Goal: Information Seeking & Learning: Check status

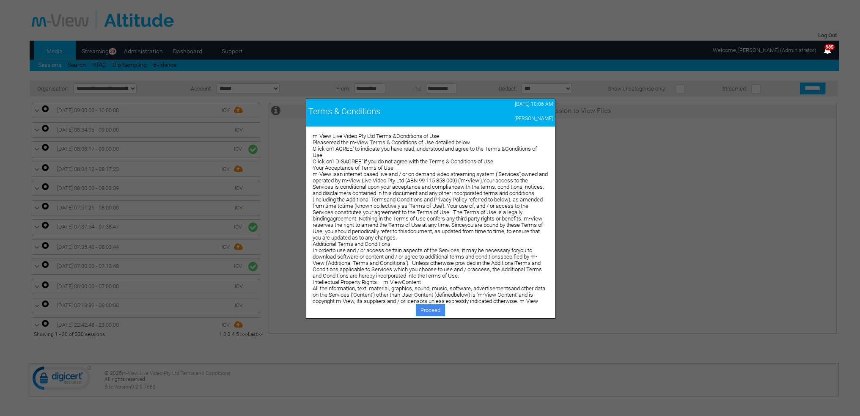
click at [430, 309] on link "Proceed" at bounding box center [430, 310] width 29 height 12
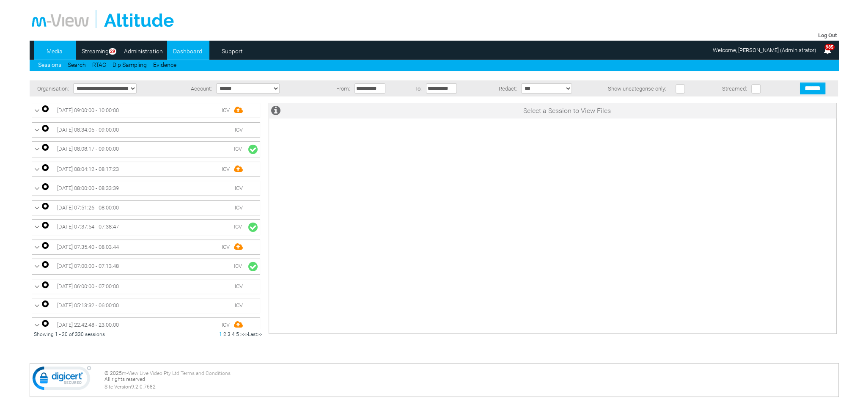
click at [188, 50] on link "Dashboard" at bounding box center [187, 51] width 41 height 13
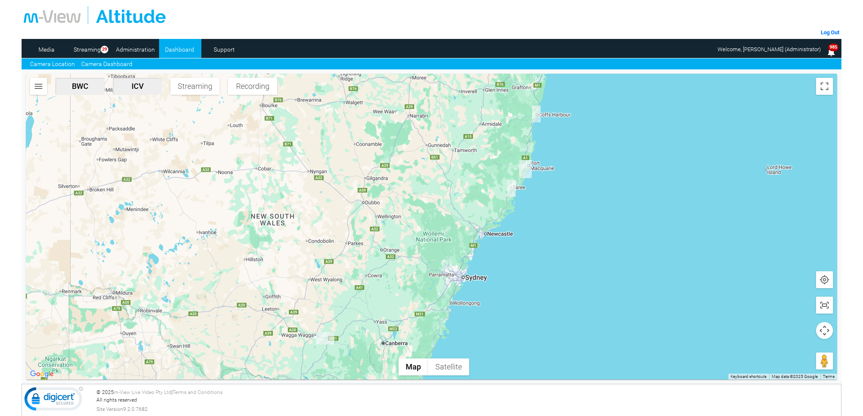
click at [118, 66] on link "Camera Dashboard" at bounding box center [106, 64] width 51 height 9
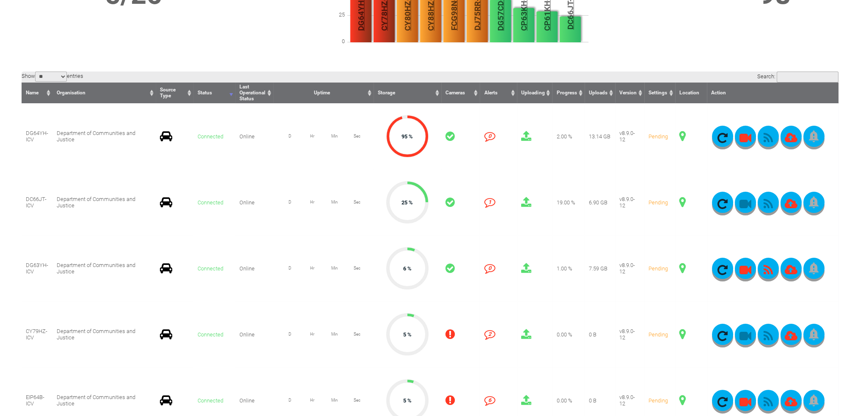
scroll to position [211, 0]
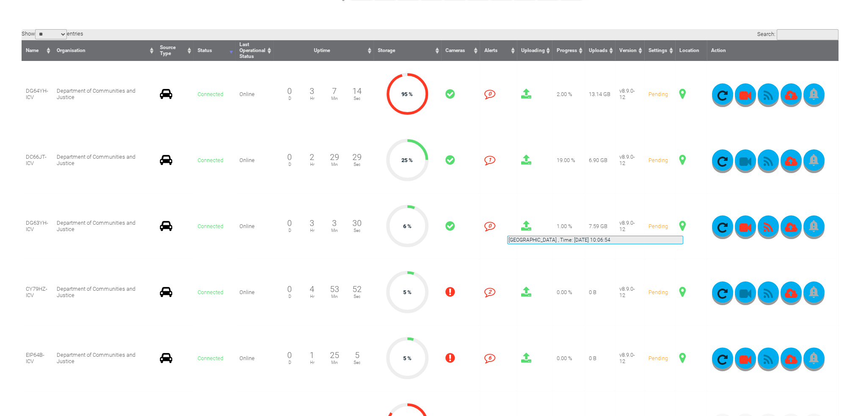
click at [683, 225] on span at bounding box center [682, 225] width 6 height 11
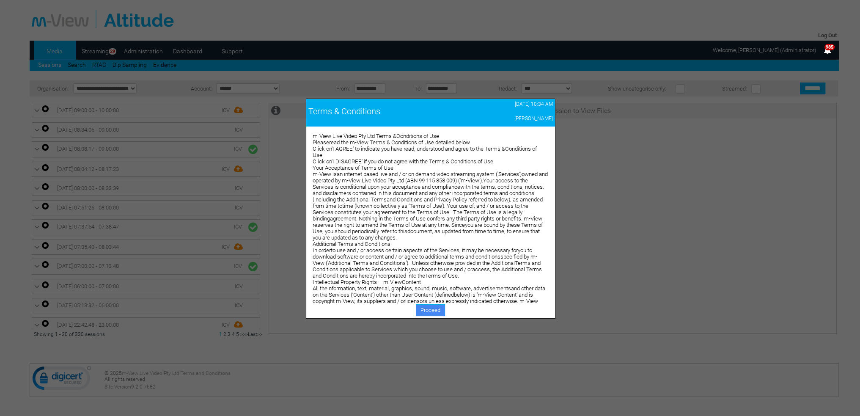
click at [428, 308] on link "Proceed" at bounding box center [430, 310] width 29 height 12
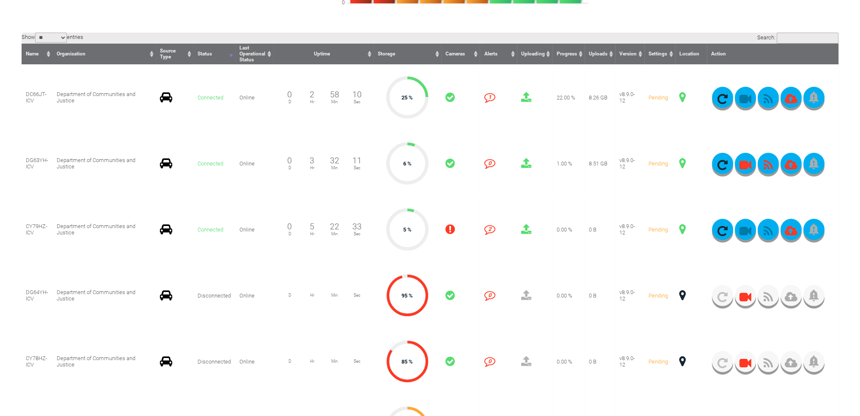
scroll to position [211, 0]
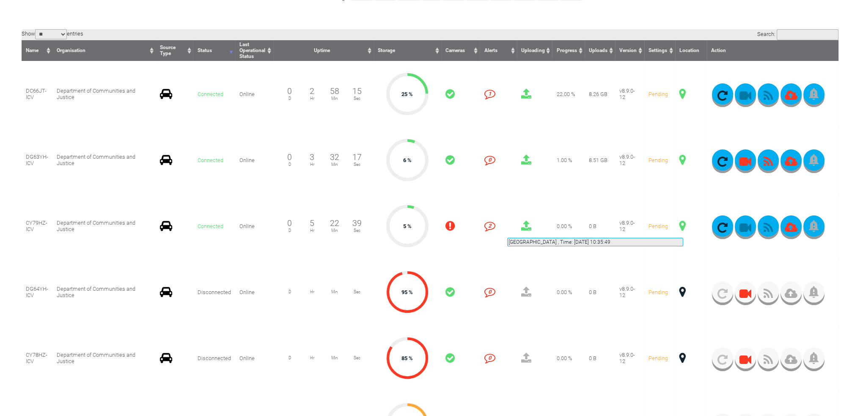
click at [683, 228] on span at bounding box center [682, 225] width 6 height 11
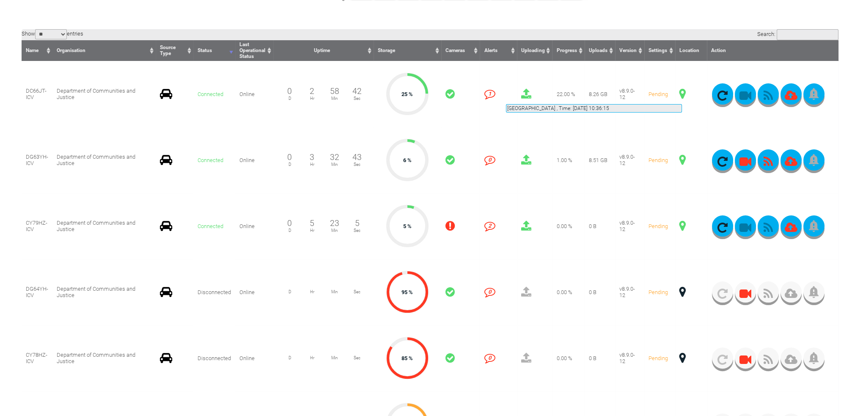
click at [682, 94] on span at bounding box center [682, 93] width 6 height 11
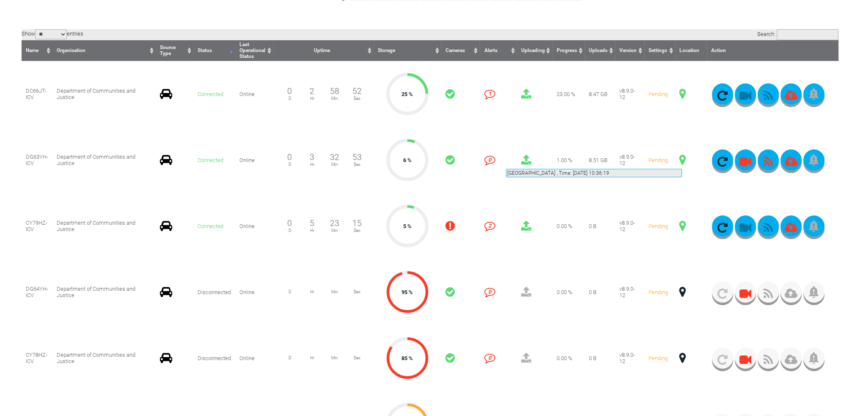
click at [682, 159] on span at bounding box center [682, 159] width 6 height 11
click at [680, 159] on span at bounding box center [682, 159] width 6 height 11
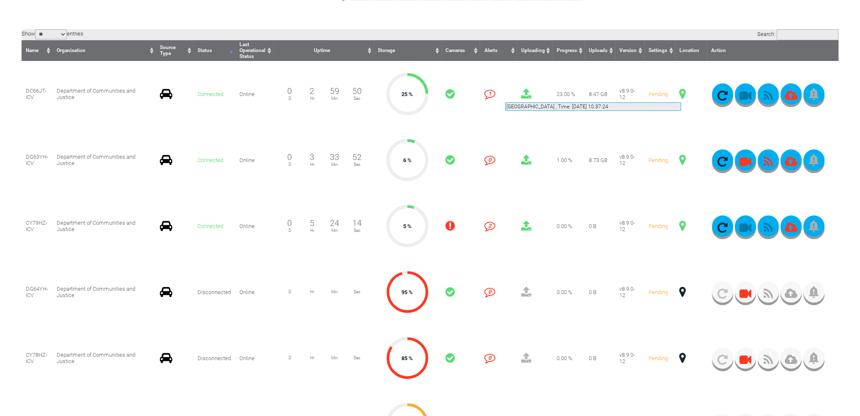
click at [681, 92] on span at bounding box center [682, 93] width 6 height 11
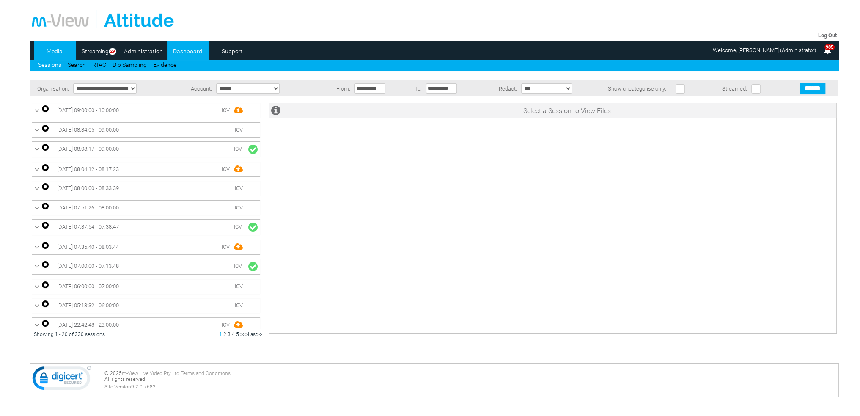
drag, startPoint x: 0, startPoint y: 0, endPoint x: 193, endPoint y: 52, distance: 199.6
click at [193, 52] on link "Dashboard" at bounding box center [187, 51] width 41 height 13
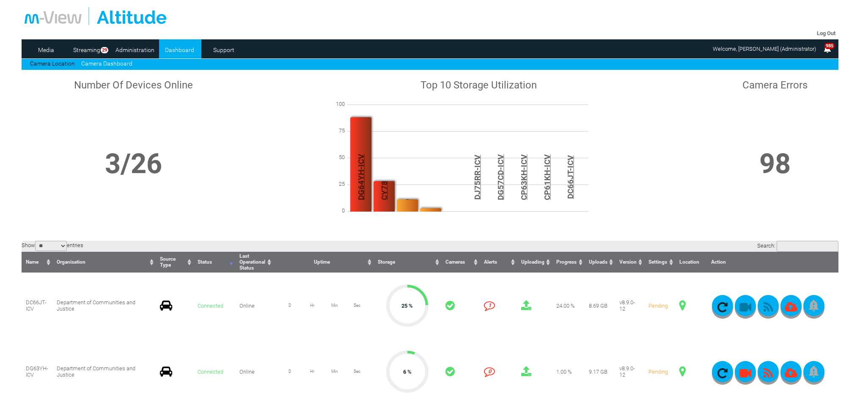
scroll to position [169, 0]
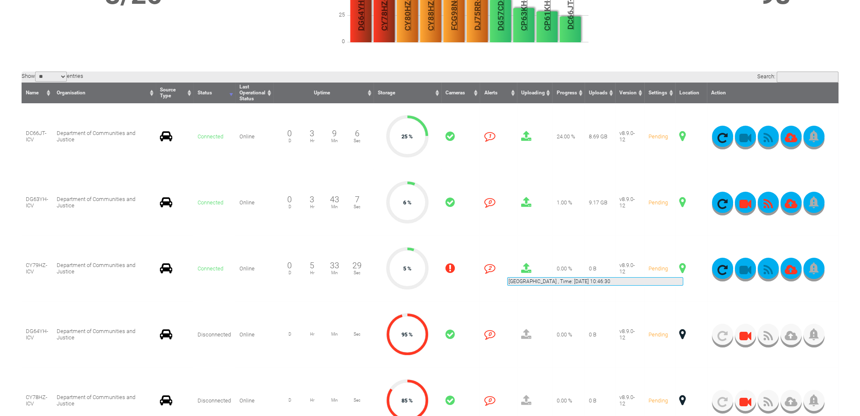
click at [683, 267] on span at bounding box center [682, 268] width 6 height 11
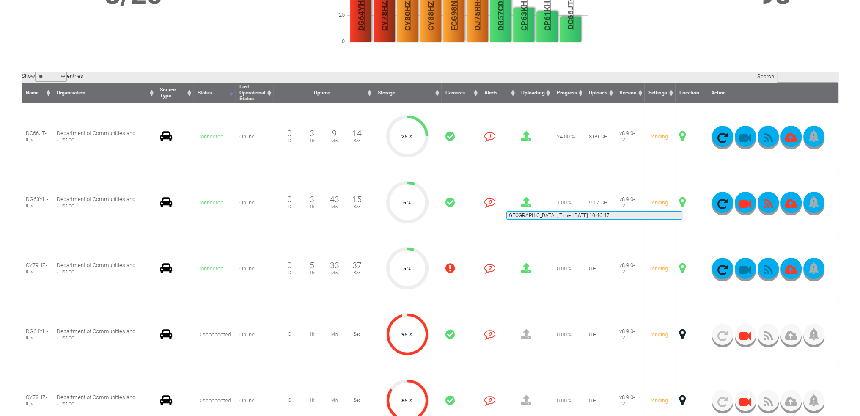
click at [682, 201] on span at bounding box center [682, 202] width 6 height 11
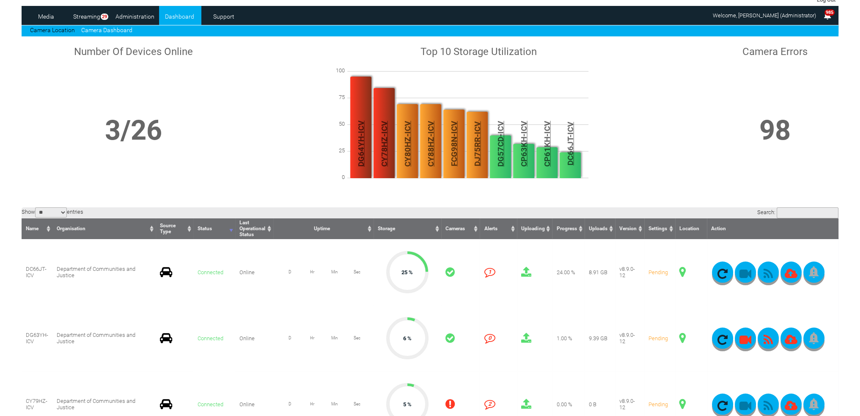
scroll to position [0, 0]
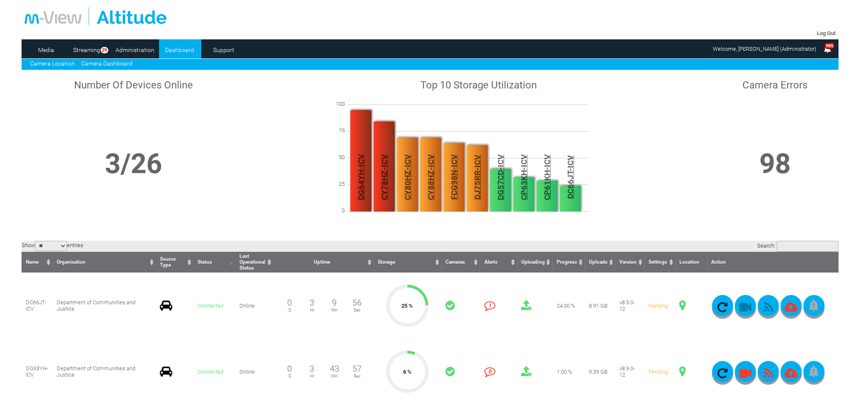
click at [65, 61] on link "Camera Location" at bounding box center [52, 63] width 45 height 7
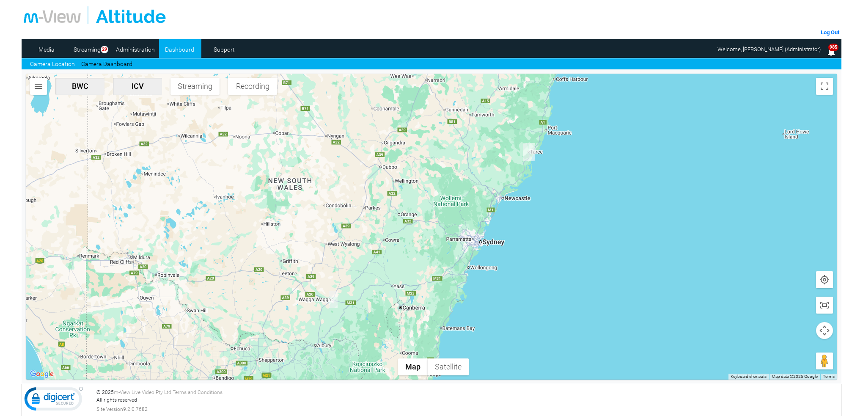
click at [531, 150] on img "DG63YH-ICV" at bounding box center [529, 152] width 12 height 18
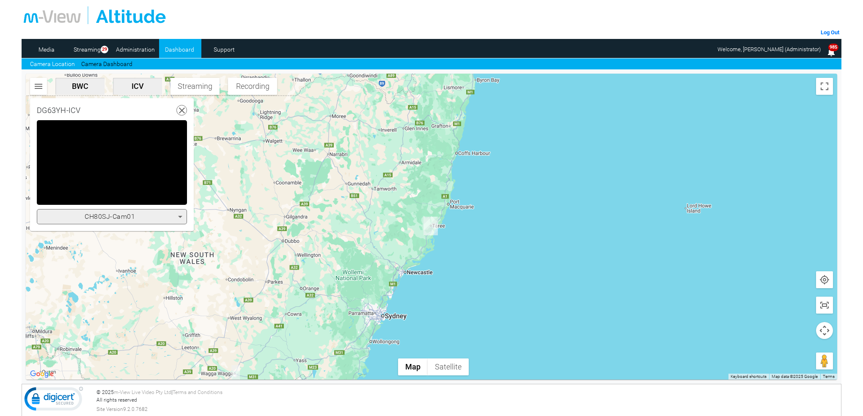
click at [181, 214] on icon at bounding box center [180, 216] width 10 height 10
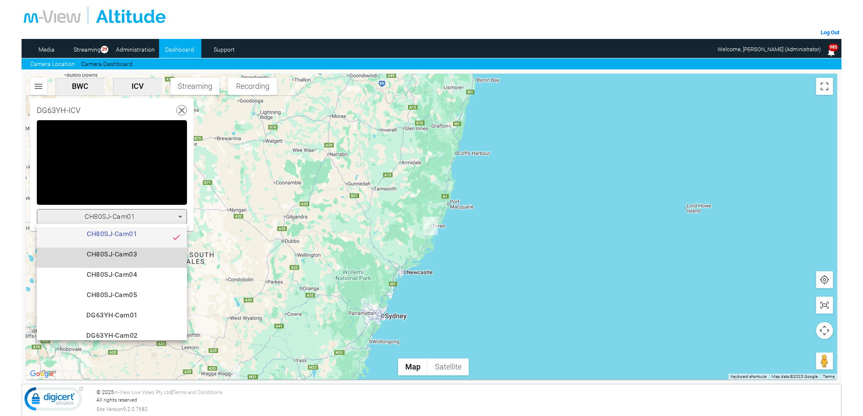
click at [137, 254] on span "CH80SJ-Cam03" at bounding box center [112, 257] width 137 height 17
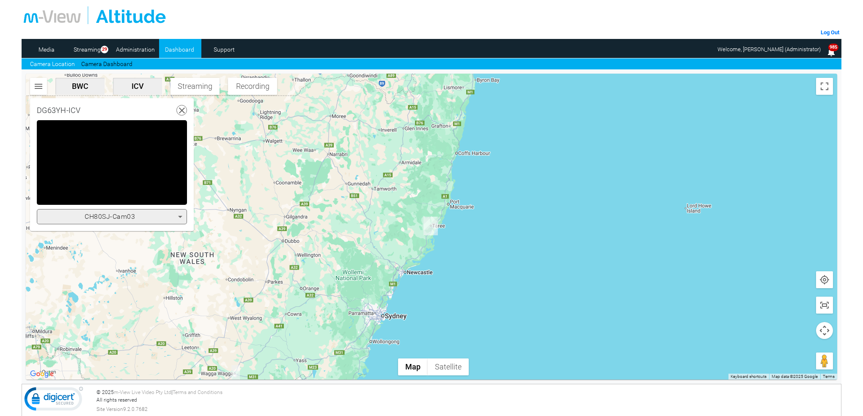
click at [182, 218] on icon at bounding box center [180, 216] width 10 height 10
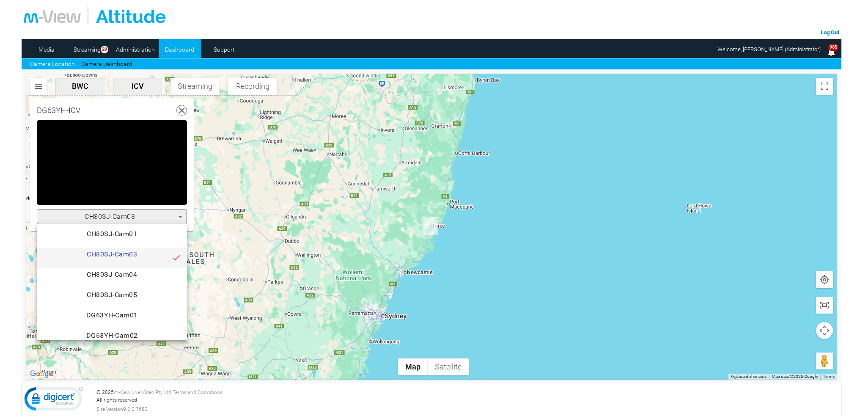
click at [144, 272] on span "CH80SJ-Cam04" at bounding box center [112, 277] width 137 height 17
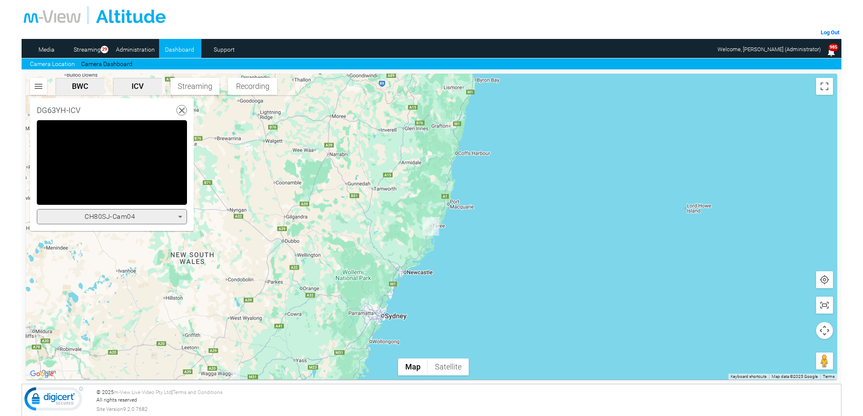
click at [181, 217] on icon at bounding box center [180, 216] width 10 height 10
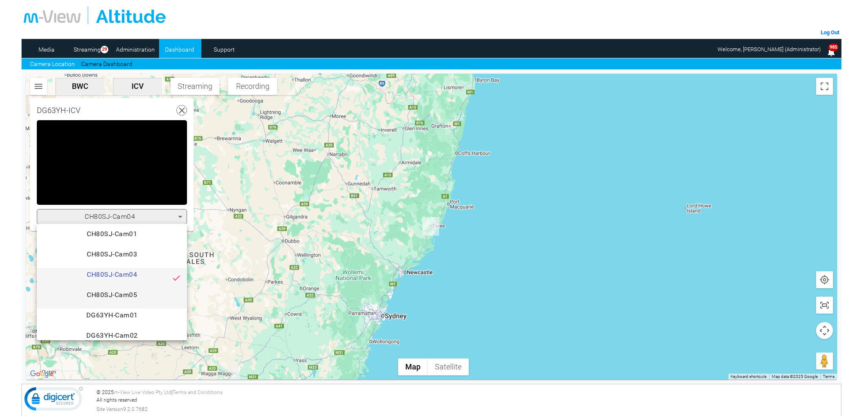
click at [132, 295] on span "CH80SJ-Cam05" at bounding box center [112, 298] width 137 height 17
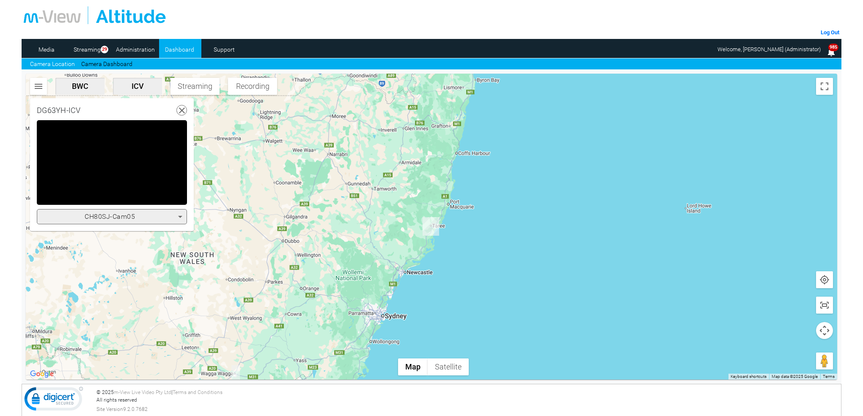
click at [181, 216] on icon at bounding box center [180, 217] width 4 height 2
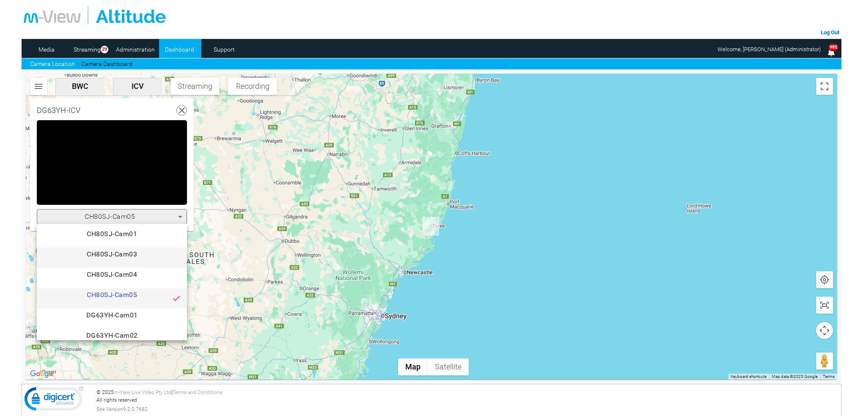
click at [144, 255] on span "CH80SJ-Cam03" at bounding box center [112, 257] width 137 height 17
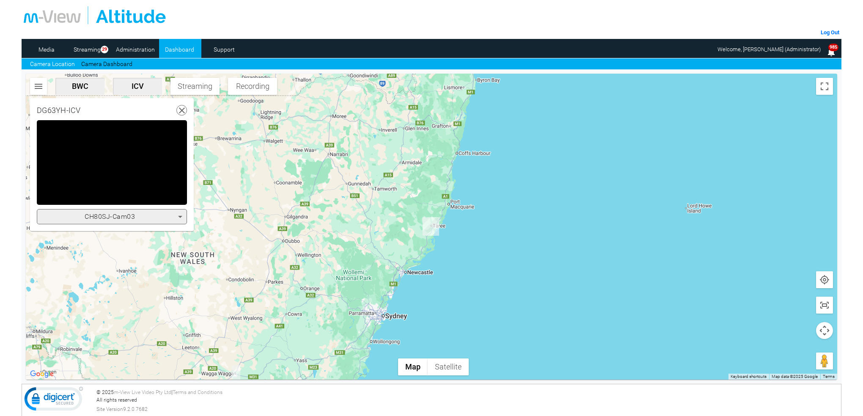
click at [181, 216] on icon at bounding box center [180, 217] width 4 height 2
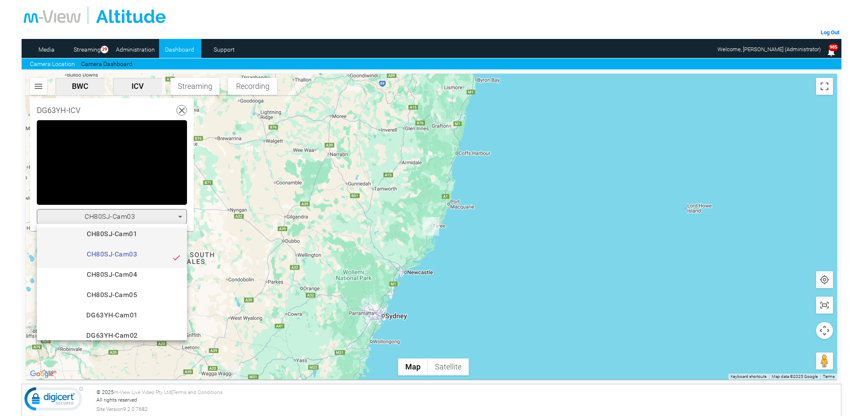
click at [134, 230] on span "CH80SJ-Cam01" at bounding box center [112, 237] width 137 height 17
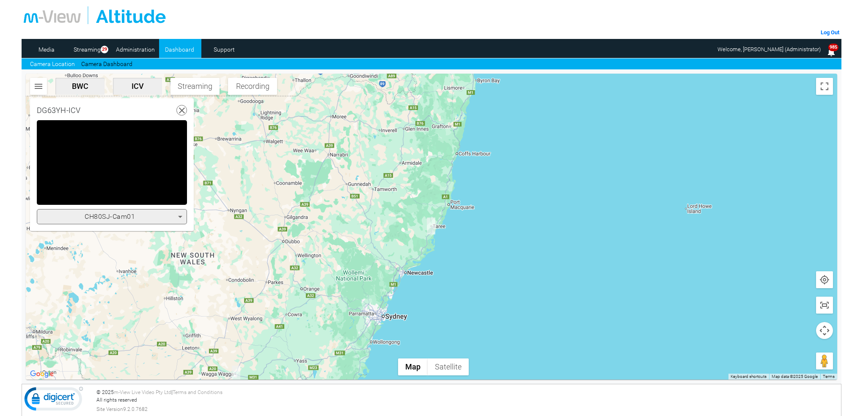
click at [181, 216] on icon at bounding box center [180, 217] width 4 height 2
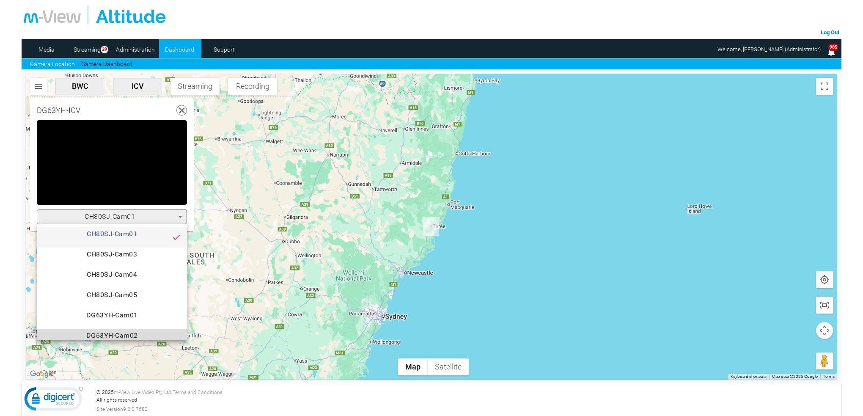
click at [134, 335] on span "DG63YH-Cam02" at bounding box center [112, 338] width 137 height 17
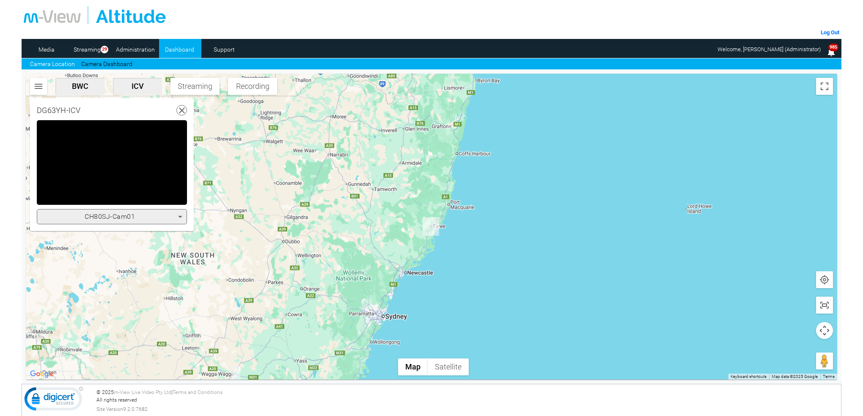
scroll to position [8, 0]
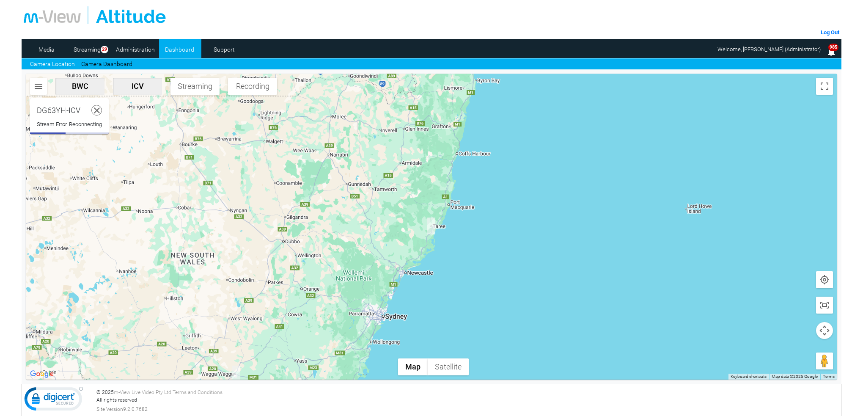
click at [98, 108] on icon at bounding box center [97, 110] width 11 height 11
click at [433, 226] on img "DG63YH-ICV" at bounding box center [431, 225] width 8 height 17
click at [91, 110] on icon at bounding box center [95, 110] width 11 height 11
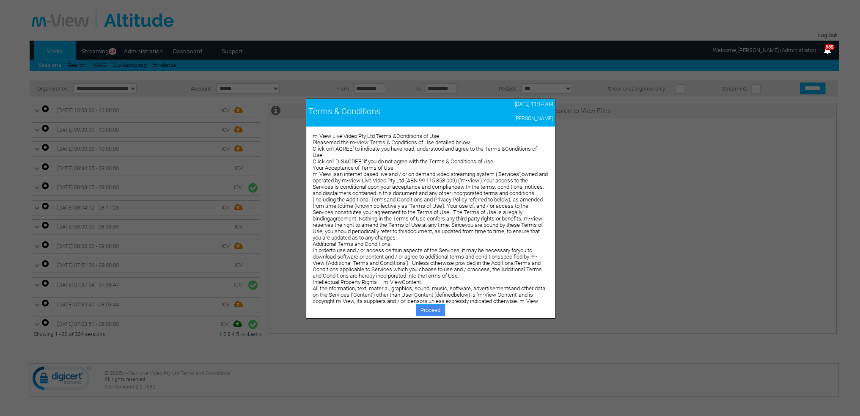
click at [426, 308] on link "Proceed" at bounding box center [430, 310] width 29 height 12
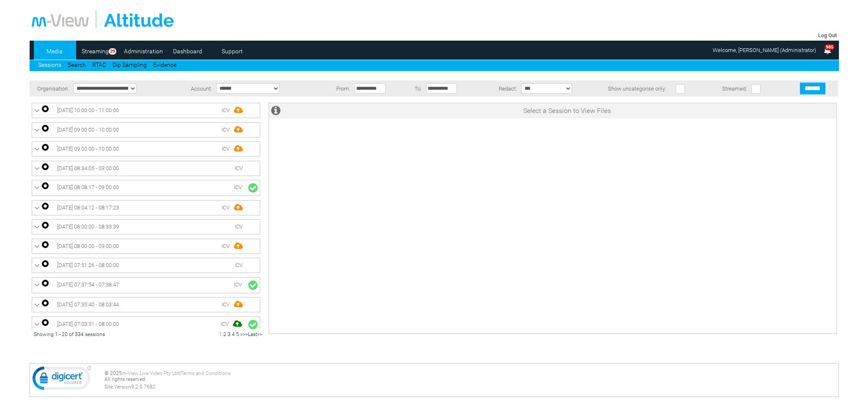
click at [183, 54] on link "Dashboard" at bounding box center [187, 51] width 41 height 13
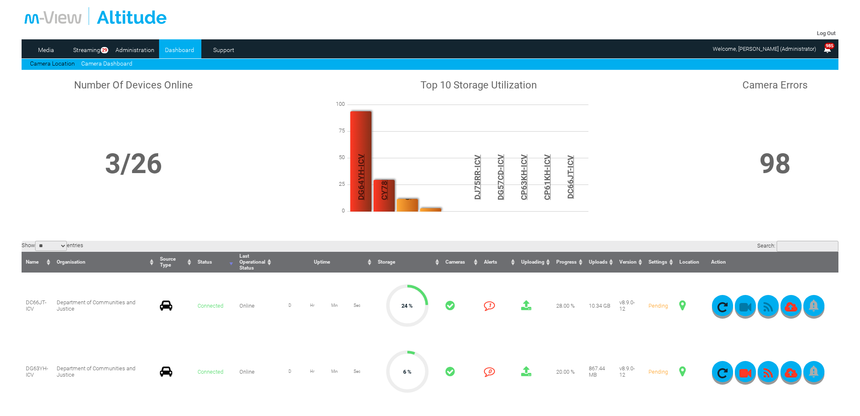
scroll to position [127, 0]
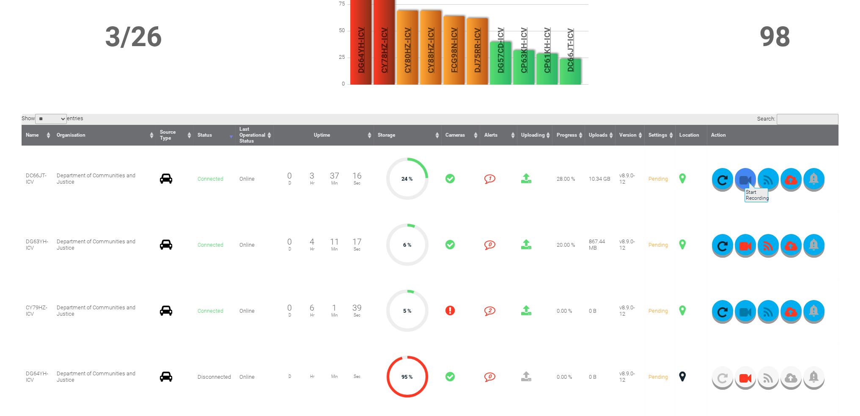
click at [743, 178] on icon "button" at bounding box center [745, 180] width 21 height 12
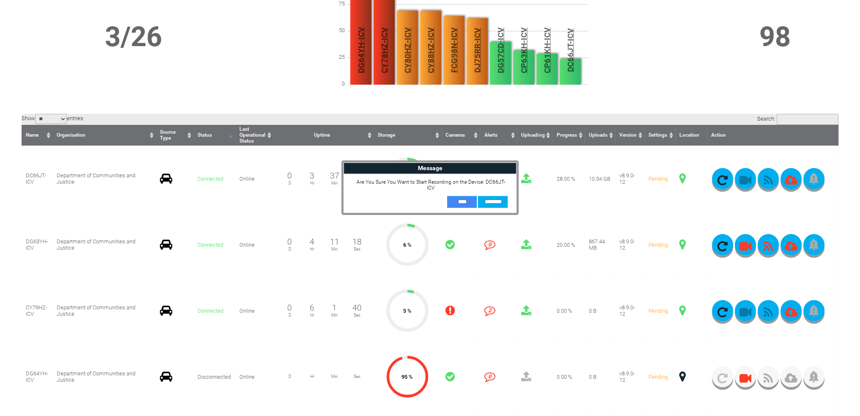
click at [467, 196] on input "**" at bounding box center [462, 202] width 30 height 12
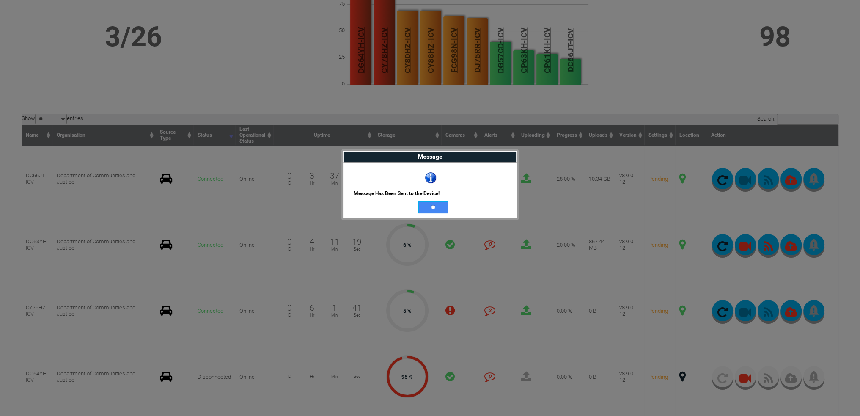
click at [426, 203] on input "**" at bounding box center [433, 207] width 30 height 12
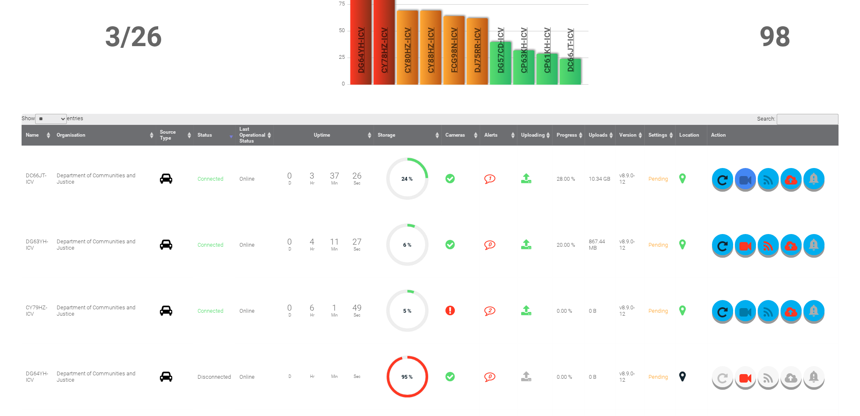
click at [741, 182] on icon "button" at bounding box center [745, 180] width 21 height 12
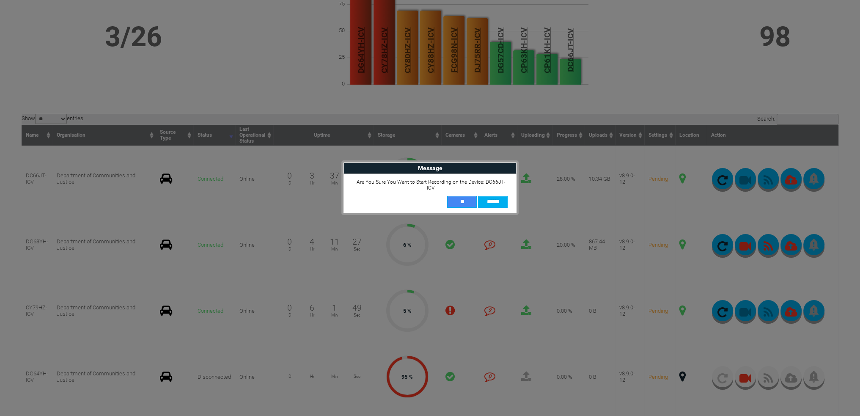
click at [469, 196] on input "**" at bounding box center [462, 202] width 30 height 12
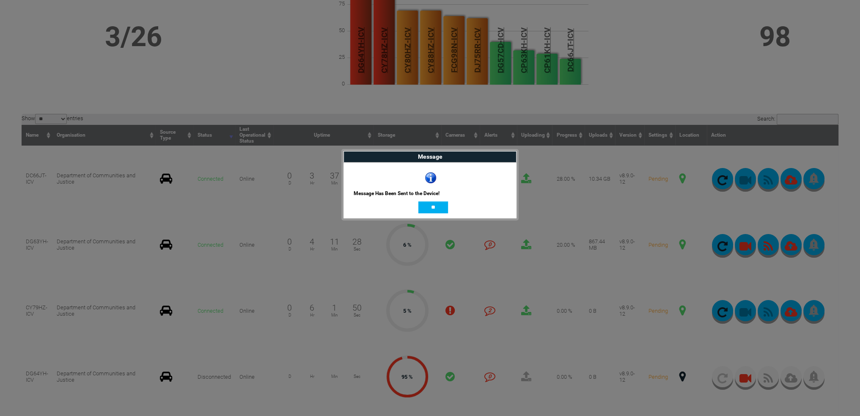
click at [438, 209] on input "**" at bounding box center [433, 207] width 30 height 12
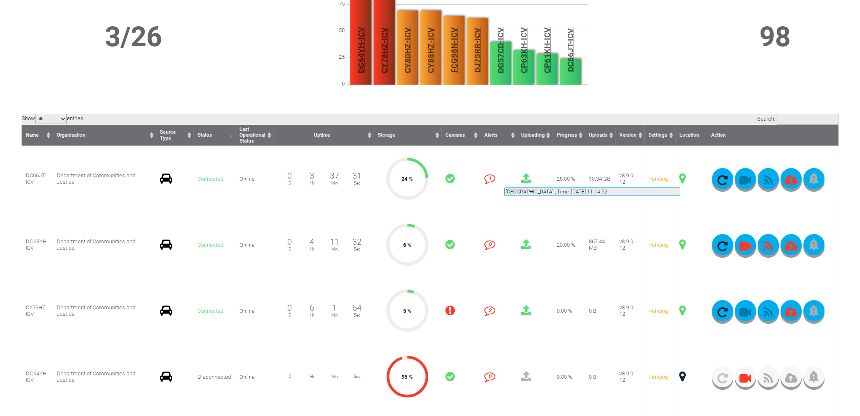
click at [680, 177] on span at bounding box center [682, 178] width 6 height 11
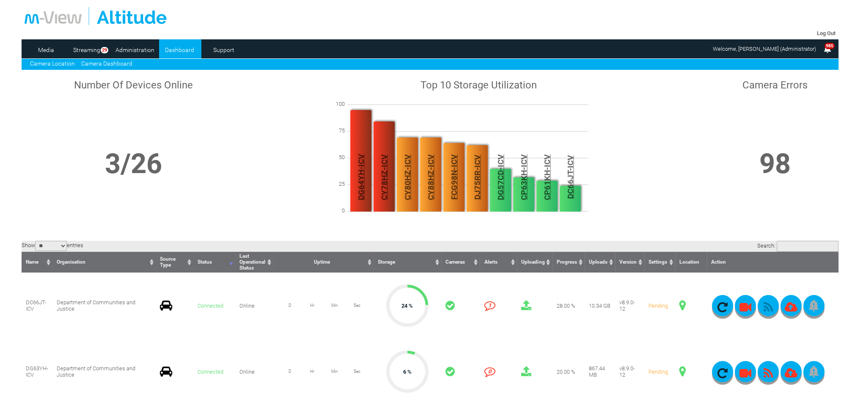
click at [61, 62] on link "Camera Location" at bounding box center [52, 63] width 45 height 7
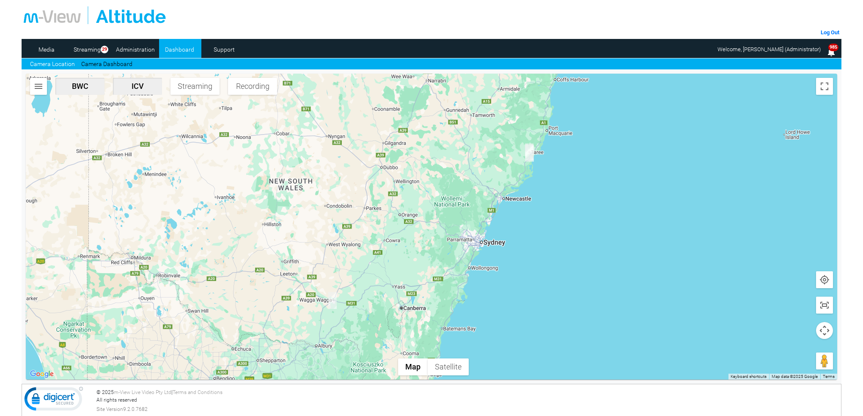
click at [531, 155] on img "DG63YH-ICV" at bounding box center [529, 153] width 8 height 17
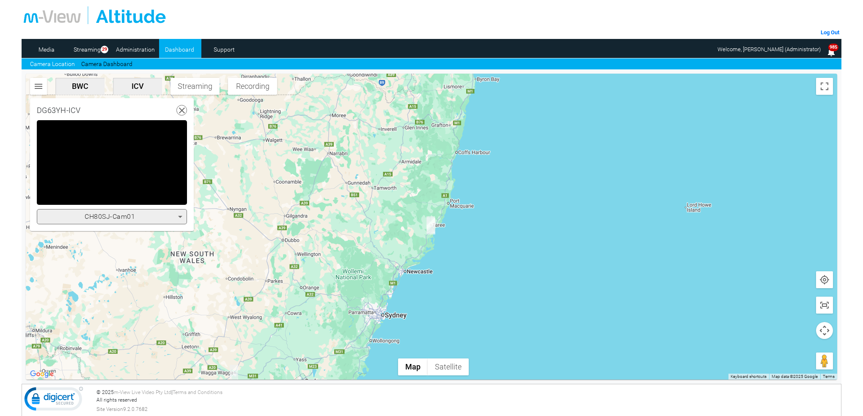
click at [181, 215] on icon at bounding box center [180, 216] width 10 height 10
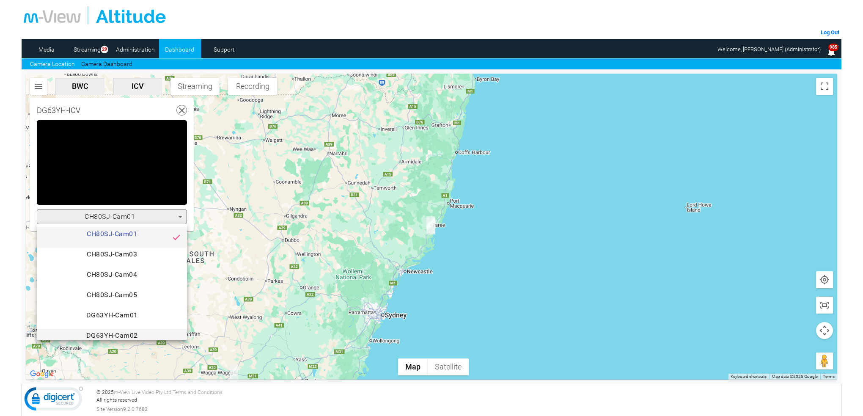
click at [127, 335] on span "DG63YH-Cam02" at bounding box center [112, 338] width 137 height 17
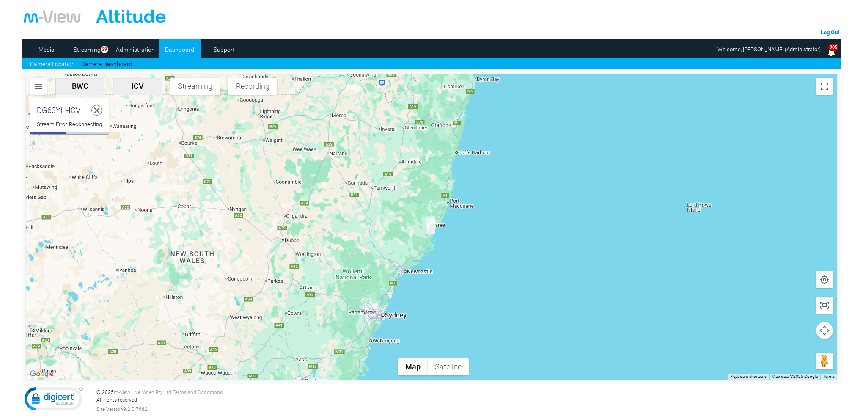
click at [98, 110] on use at bounding box center [97, 110] width 6 height 6
click at [434, 230] on img "DG63YH-ICV" at bounding box center [431, 225] width 8 height 17
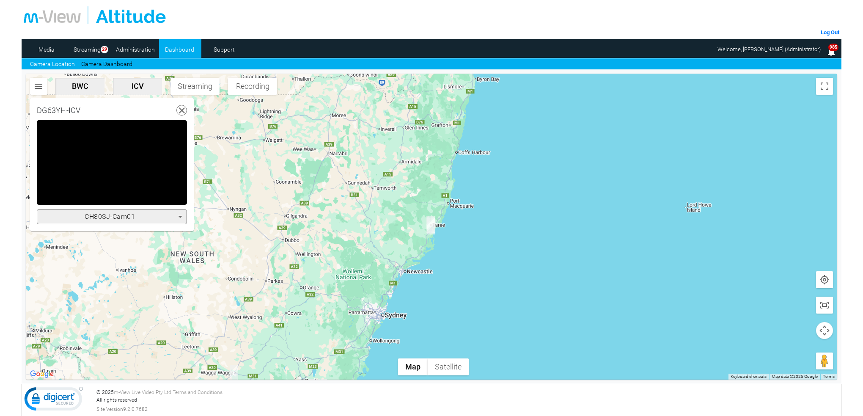
click at [181, 214] on icon at bounding box center [180, 216] width 10 height 10
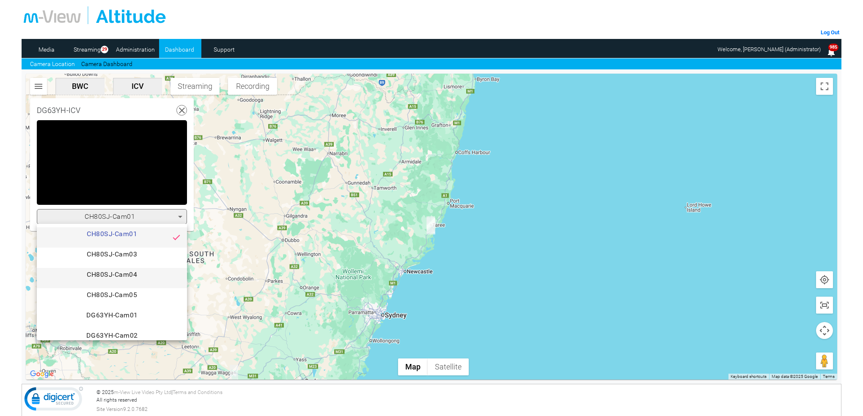
click at [127, 275] on span "CH80SJ-Cam04" at bounding box center [112, 277] width 137 height 17
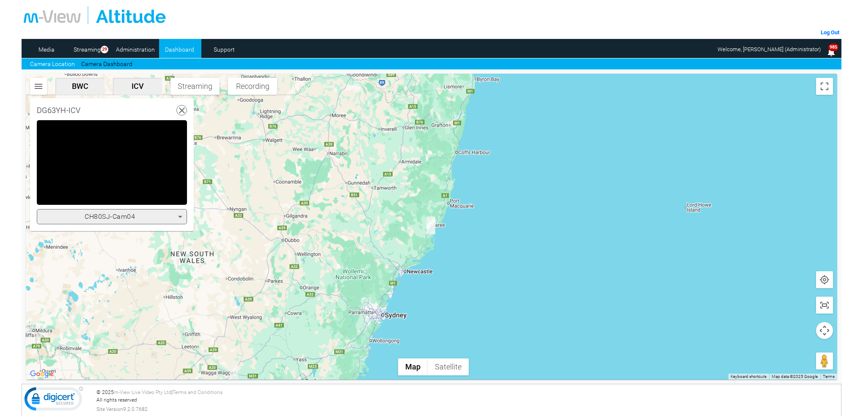
click at [179, 212] on icon at bounding box center [180, 216] width 10 height 10
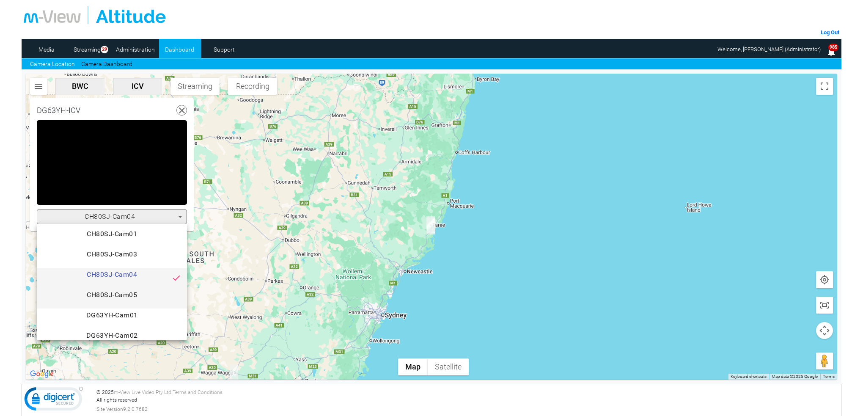
click at [135, 293] on span "CH80SJ-Cam05" at bounding box center [112, 298] width 137 height 17
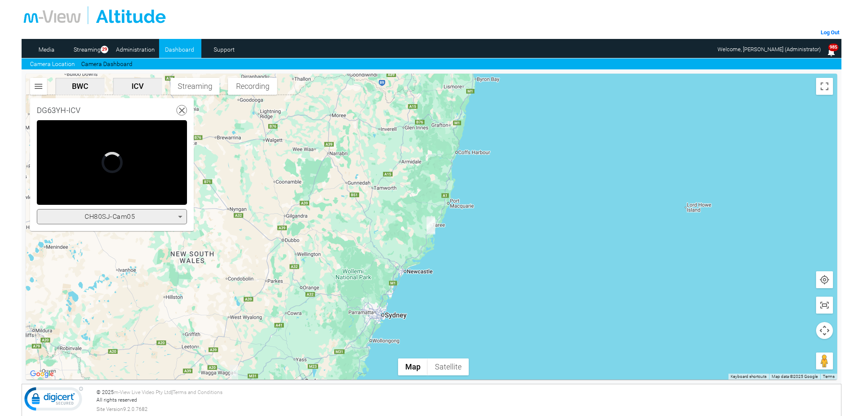
click at [182, 216] on icon at bounding box center [180, 216] width 10 height 10
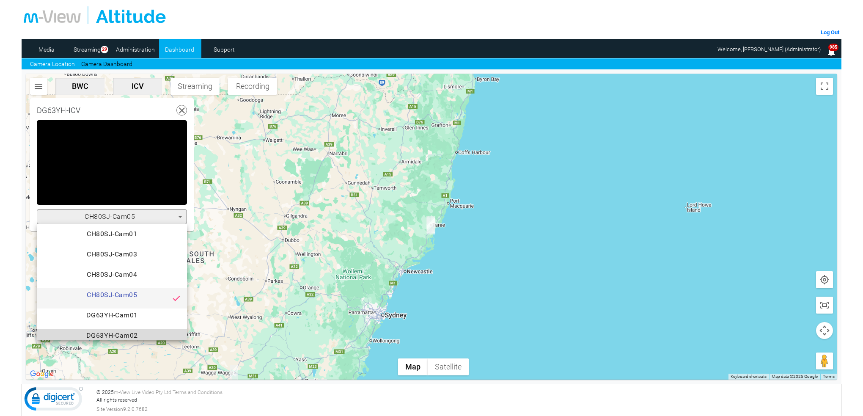
click at [123, 337] on span "DG63YH-Cam02" at bounding box center [112, 338] width 137 height 17
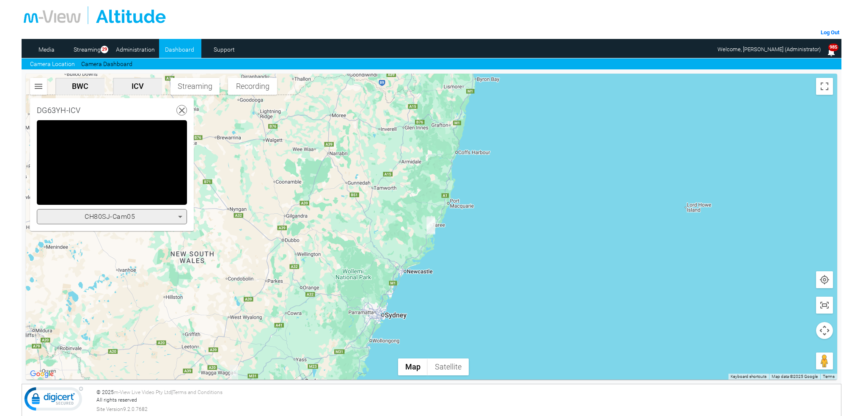
scroll to position [8, 0]
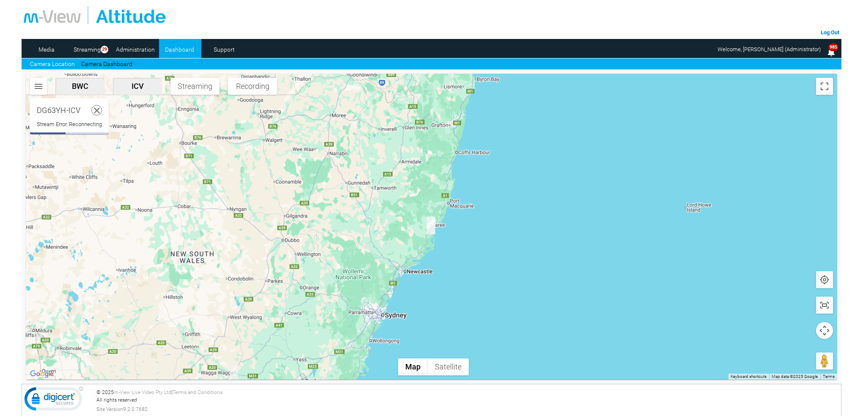
click at [98, 110] on use at bounding box center [97, 110] width 6 height 6
click at [434, 227] on img "DG63YH-ICV" at bounding box center [431, 225] width 8 height 17
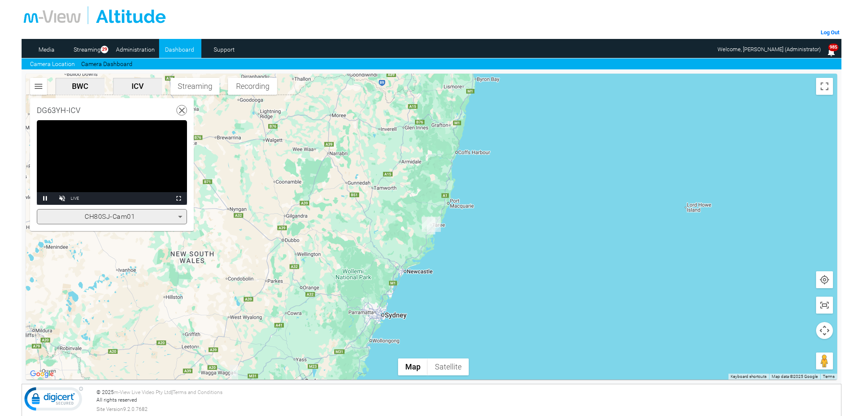
click at [181, 112] on icon at bounding box center [182, 110] width 11 height 11
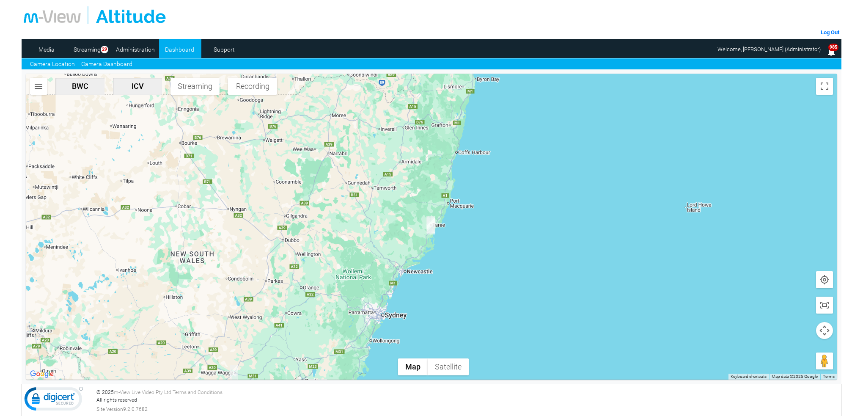
click at [120, 62] on link "Camera Dashboard" at bounding box center [106, 64] width 51 height 9
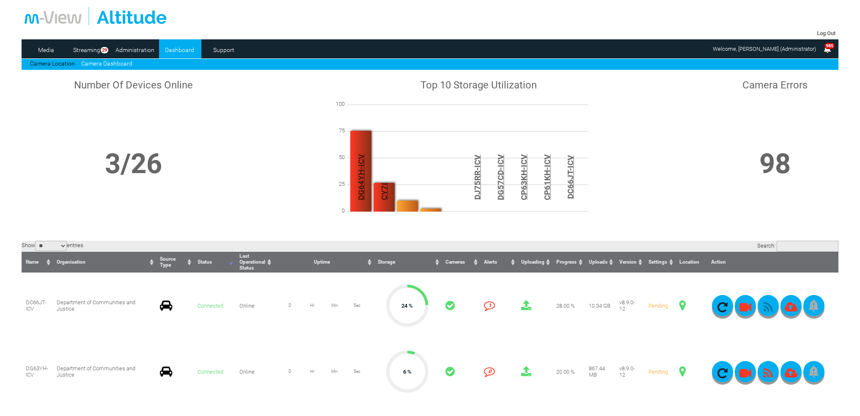
scroll to position [127, 0]
